Goal: Answer question/provide support: Share knowledge or assist other users

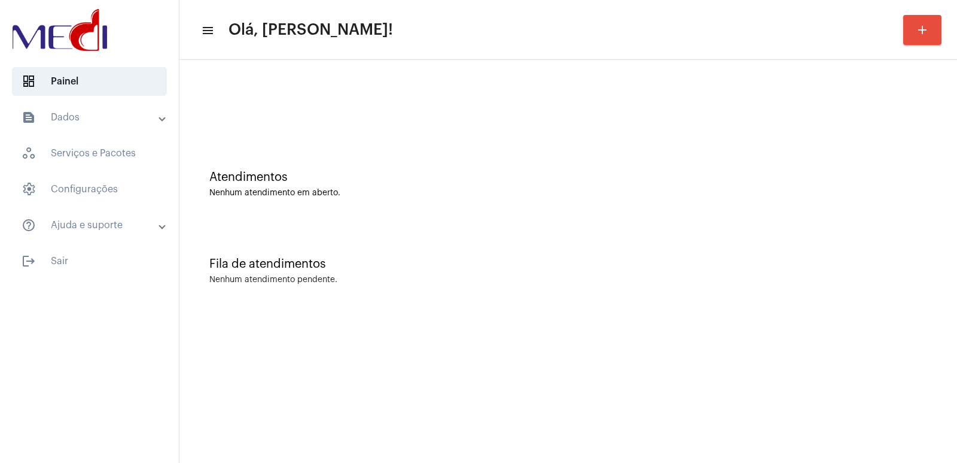
click at [649, 159] on div "Atendimentos Nenhum atendimento em aberto." at bounding box center [568, 178] width 766 height 87
click at [670, 230] on div "Fila de atendimentos Nenhum atendimento pendente." at bounding box center [568, 264] width 766 height 87
drag, startPoint x: 757, startPoint y: 245, endPoint x: 710, endPoint y: 238, distance: 48.5
click at [735, 244] on div "Fila de atendimentos Nenhum atendimento pendente." at bounding box center [568, 264] width 766 height 87
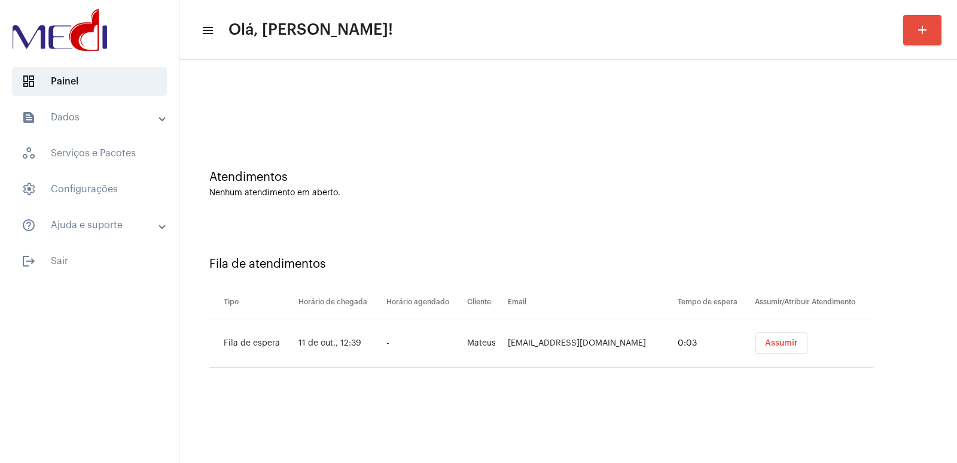
click at [788, 343] on span "Assumir" at bounding box center [781, 343] width 33 height 8
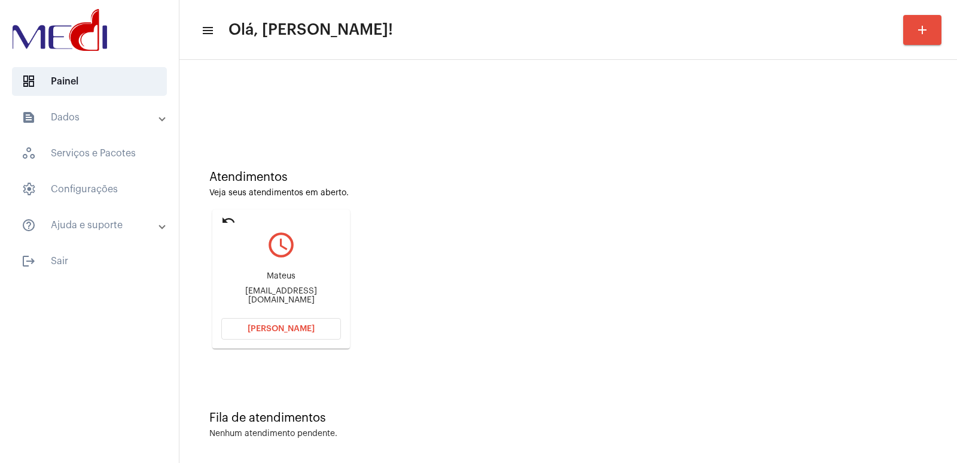
click at [269, 296] on div "matheussantos2704.mks@gmail.com" at bounding box center [281, 296] width 120 height 18
copy mat-card-content "matheussantos2704.mks@gmail.com Abrir Chamada"
click at [284, 337] on button "Abrir Chamada" at bounding box center [281, 329] width 120 height 22
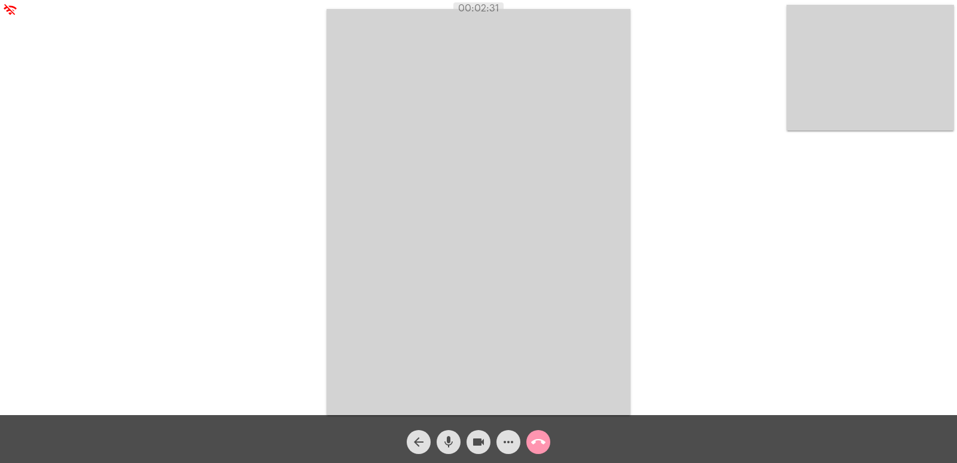
drag, startPoint x: 711, startPoint y: 399, endPoint x: 718, endPoint y: 399, distance: 7.2
drag, startPoint x: 718, startPoint y: 399, endPoint x: 508, endPoint y: 333, distance: 220.1
click at [508, 333] on video at bounding box center [479, 212] width 304 height 406
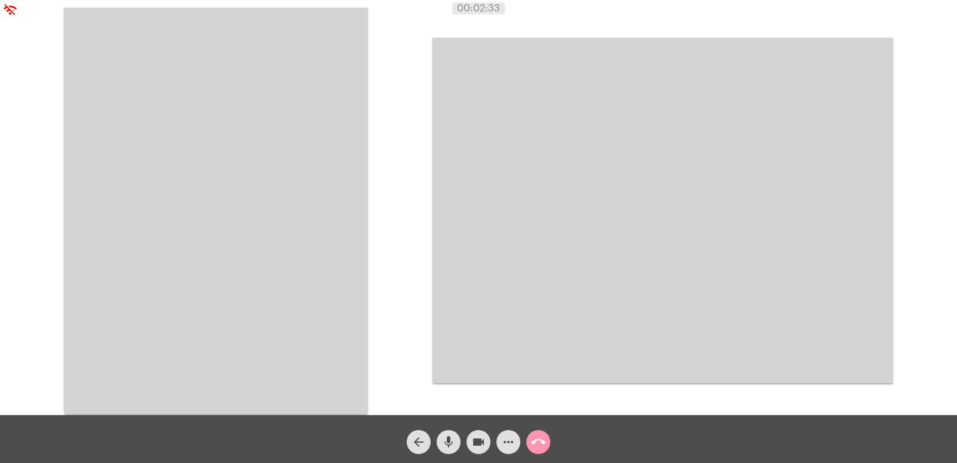
click at [235, 250] on video at bounding box center [216, 211] width 304 height 406
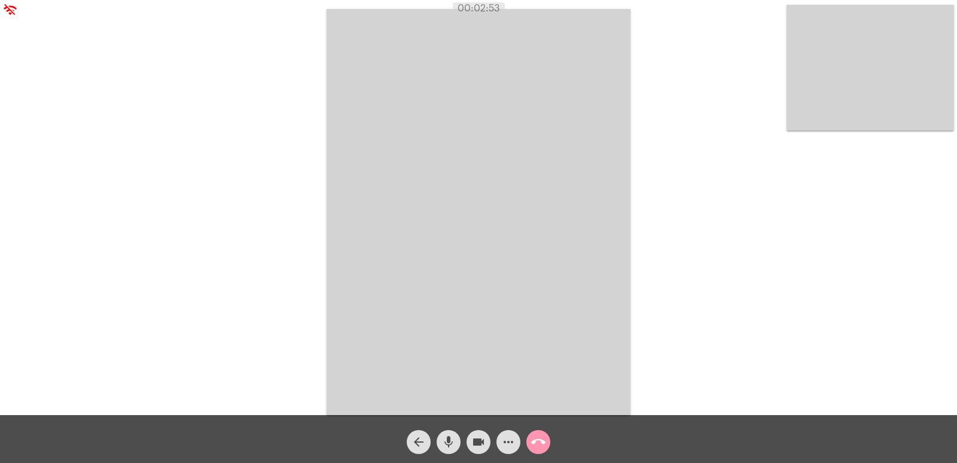
click at [537, 437] on mat-icon "call_end" at bounding box center [538, 441] width 14 height 14
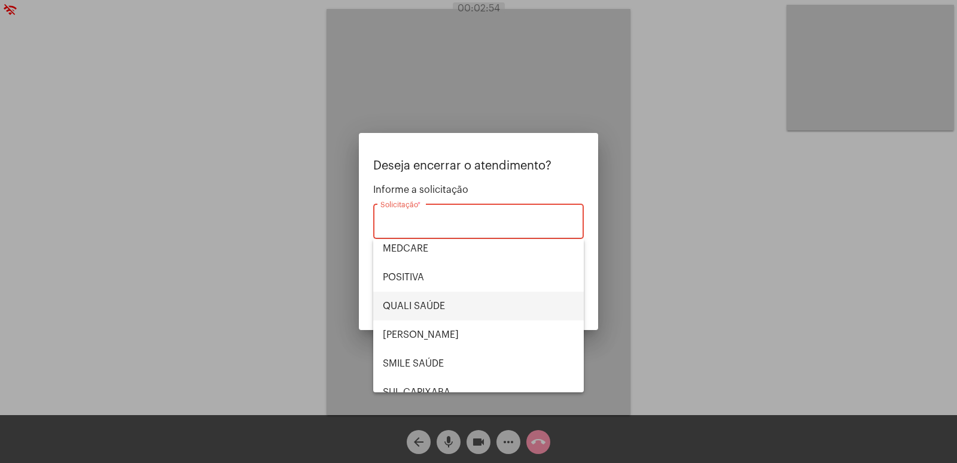
scroll to position [249, 0]
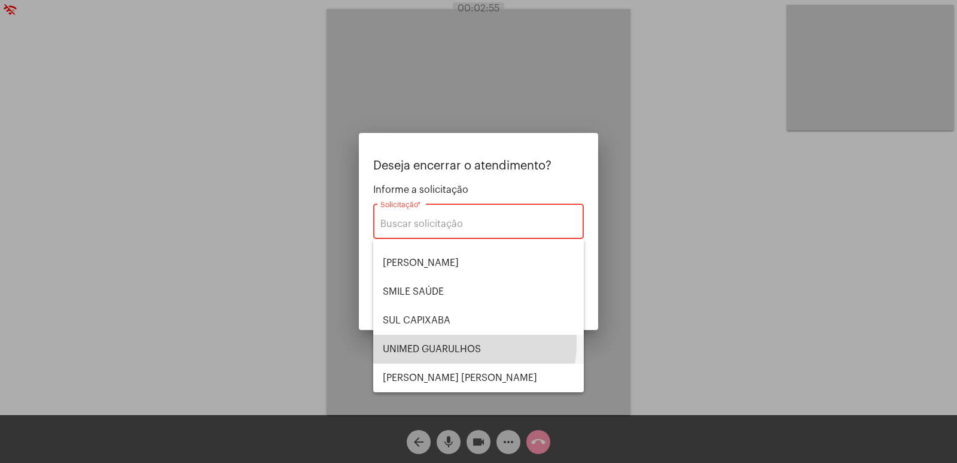
click at [435, 342] on span "UNIMED GUARULHOS" at bounding box center [478, 348] width 191 height 29
type input "UNIMED GUARULHOS"
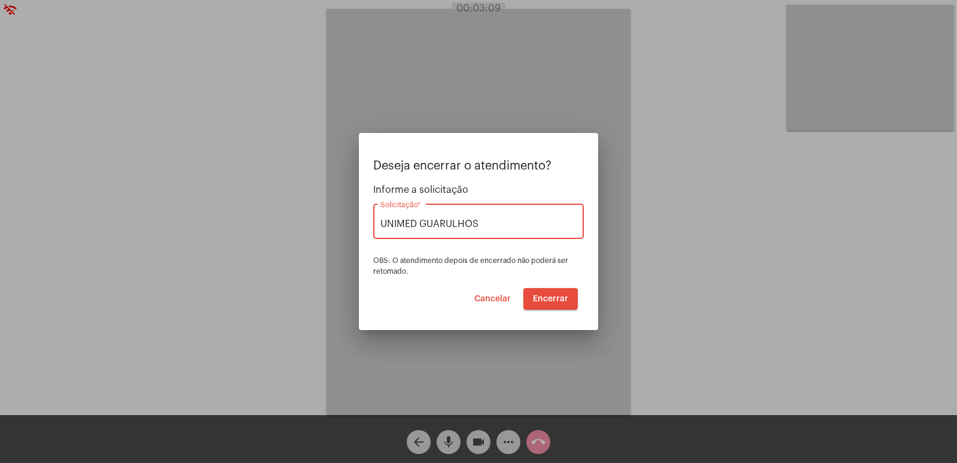
click at [541, 295] on span "Encerrar" at bounding box center [550, 298] width 35 height 8
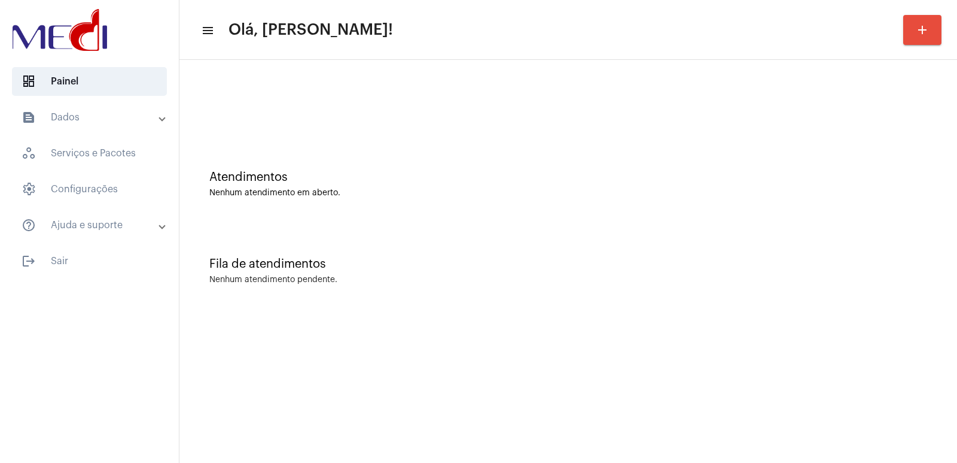
drag, startPoint x: 364, startPoint y: 154, endPoint x: 257, endPoint y: 156, distance: 107.7
click at [303, 164] on div "Atendimentos Nenhum atendimento em aberto." at bounding box center [568, 178] width 766 height 87
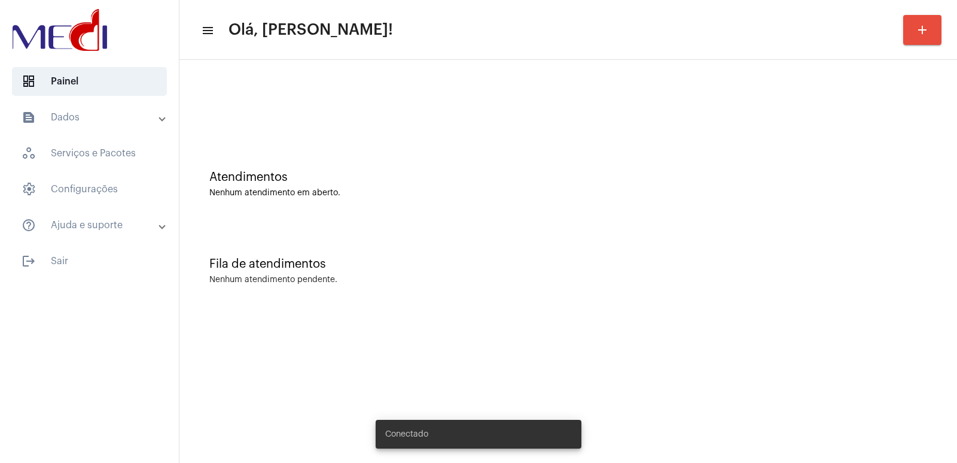
click at [738, 367] on mat-sidenav-content "menu Olá, Vivian! add Atendimentos Nenhum atendimento em aberto. Fila de atendi…" at bounding box center [568, 231] width 778 height 463
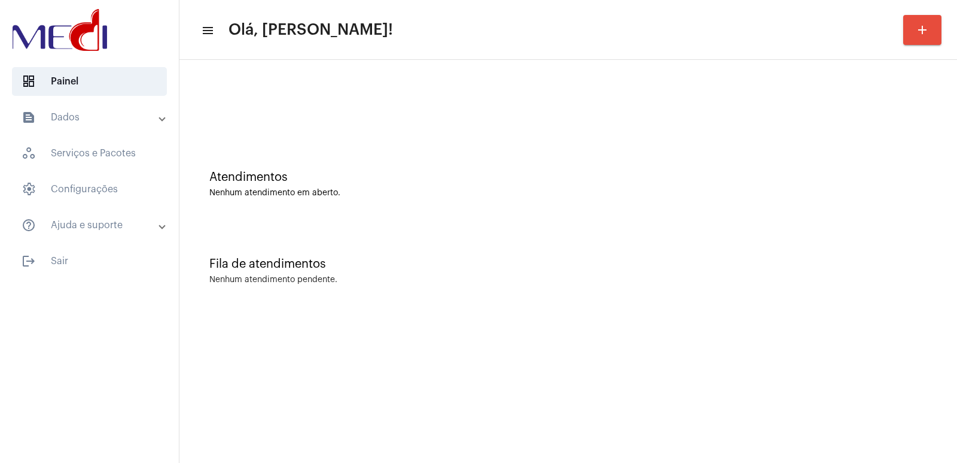
click at [726, 143] on div "Atendimentos Nenhum atendimento em aberto." at bounding box center [568, 178] width 766 height 87
drag, startPoint x: 731, startPoint y: 187, endPoint x: 744, endPoint y: 157, distance: 32.7
click at [747, 160] on div "Atendimentos Nenhum atendimento em aberto." at bounding box center [568, 178] width 766 height 87
drag, startPoint x: 951, startPoint y: 69, endPoint x: 944, endPoint y: 73, distance: 8.6
click at [948, 72] on div "Atendimentos Nenhum atendimento em aberto. Fila de atendimentos Nenhum atendime…" at bounding box center [568, 187] width 778 height 254
